Goal: Task Accomplishment & Management: Use online tool/utility

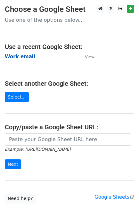
click at [19, 56] on strong "Work email" at bounding box center [20, 57] width 30 height 6
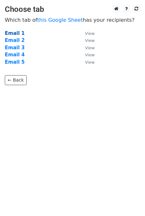
click at [12, 31] on strong "Email 1" at bounding box center [15, 33] width 20 height 6
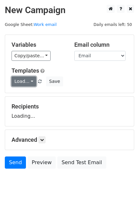
click at [25, 82] on link "Load..." at bounding box center [24, 82] width 25 height 10
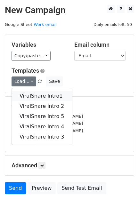
click at [38, 94] on link "ViralSnare Intro1" at bounding box center [42, 96] width 60 height 10
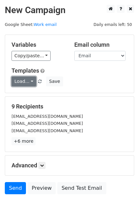
click at [12, 78] on link "Load..." at bounding box center [24, 82] width 25 height 10
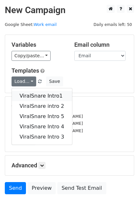
click at [27, 93] on link "ViralSnare Intro1" at bounding box center [42, 96] width 60 height 10
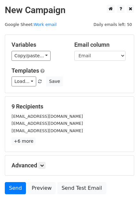
scroll to position [31, 0]
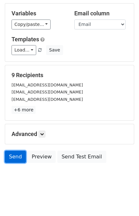
click at [20, 158] on link "Send" at bounding box center [15, 157] width 21 height 12
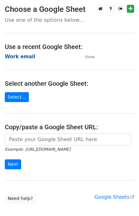
click at [16, 58] on strong "Work email" at bounding box center [20, 57] width 30 height 6
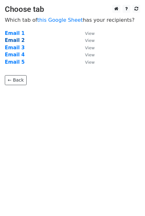
click at [12, 39] on strong "Email 2" at bounding box center [15, 40] width 20 height 6
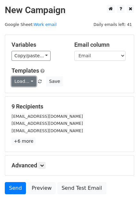
click at [21, 79] on link "Load..." at bounding box center [24, 82] width 25 height 10
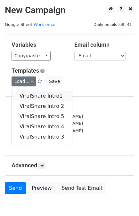
click at [35, 95] on link "ViralSnare Intro1" at bounding box center [42, 96] width 60 height 10
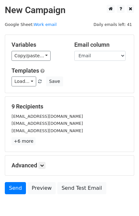
scroll to position [31, 0]
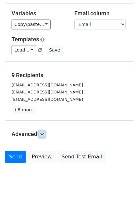
click at [44, 136] on link at bounding box center [41, 134] width 7 height 7
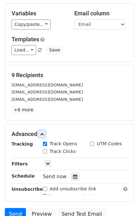
scroll to position [94, 0]
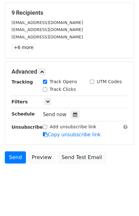
click at [73, 118] on div "Tracking Track Opens UTM Codes Track Clicks Filters Only include spreadsheet ro…" at bounding box center [70, 109] width 116 height 60
click at [73, 113] on icon at bounding box center [75, 114] width 4 height 4
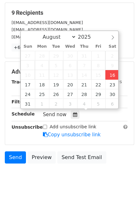
type input "[DATE] 14:34"
type input "02"
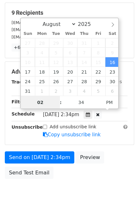
scroll to position [83, 0]
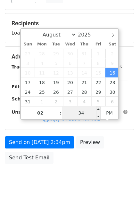
click at [79, 113] on input "34" at bounding box center [81, 113] width 39 height 13
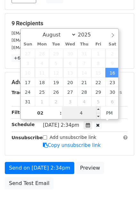
type input "45"
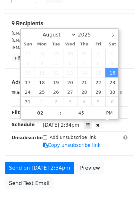
type input "[DATE] 14:45"
click at [115, 152] on div "Advanced Tracking Track Opens UTM Codes Track Clicks Filters Only include sprea…" at bounding box center [69, 113] width 129 height 83
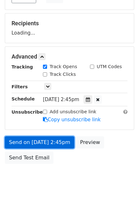
click at [47, 138] on link "Send on [DATE] 2:45pm" at bounding box center [40, 143] width 70 height 12
